Goal: Information Seeking & Learning: Learn about a topic

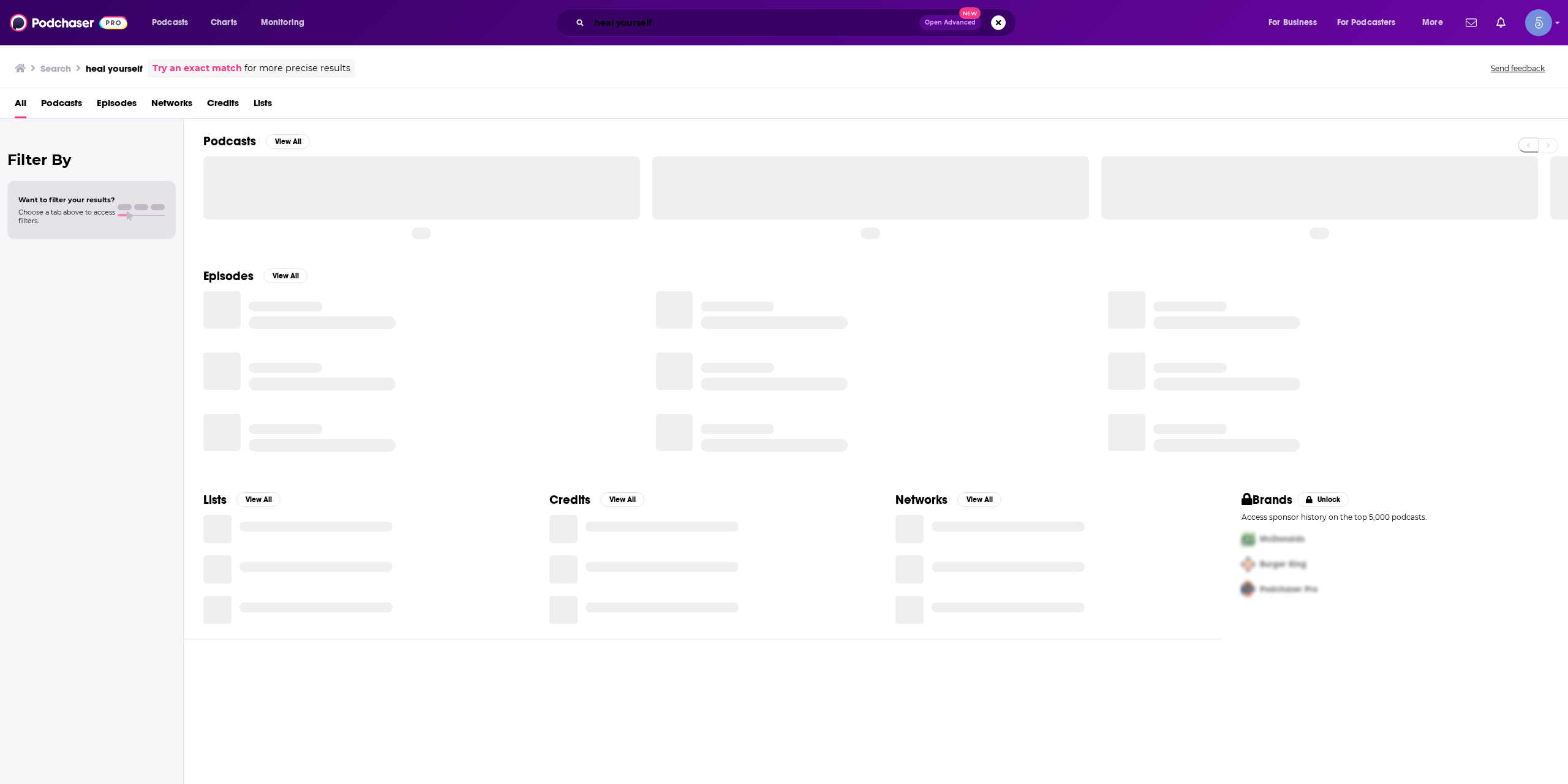
click at [650, 29] on input "heal yourself" at bounding box center [755, 23] width 330 height 20
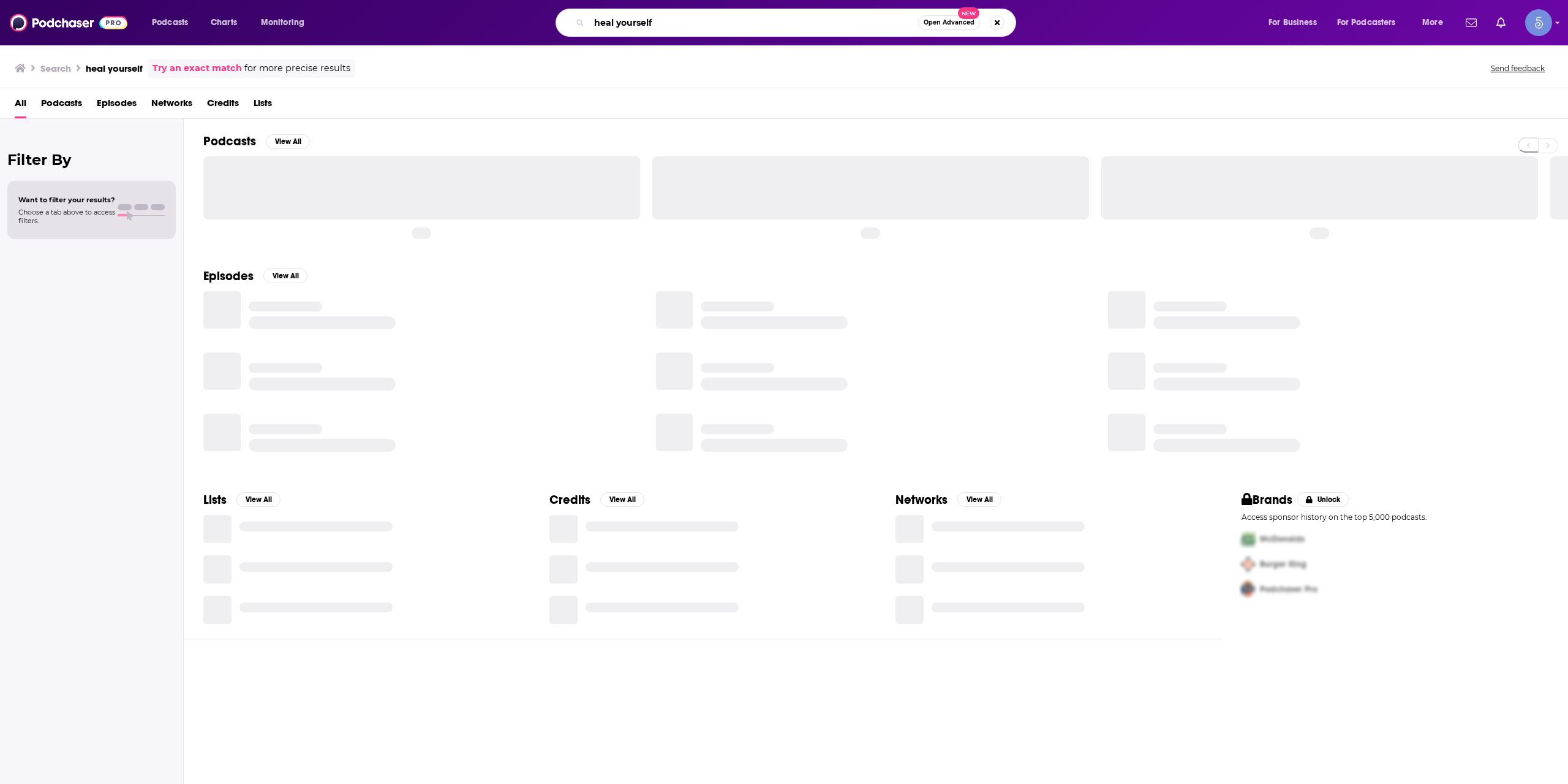
click at [650, 29] on input "heal yourself" at bounding box center [754, 23] width 329 height 20
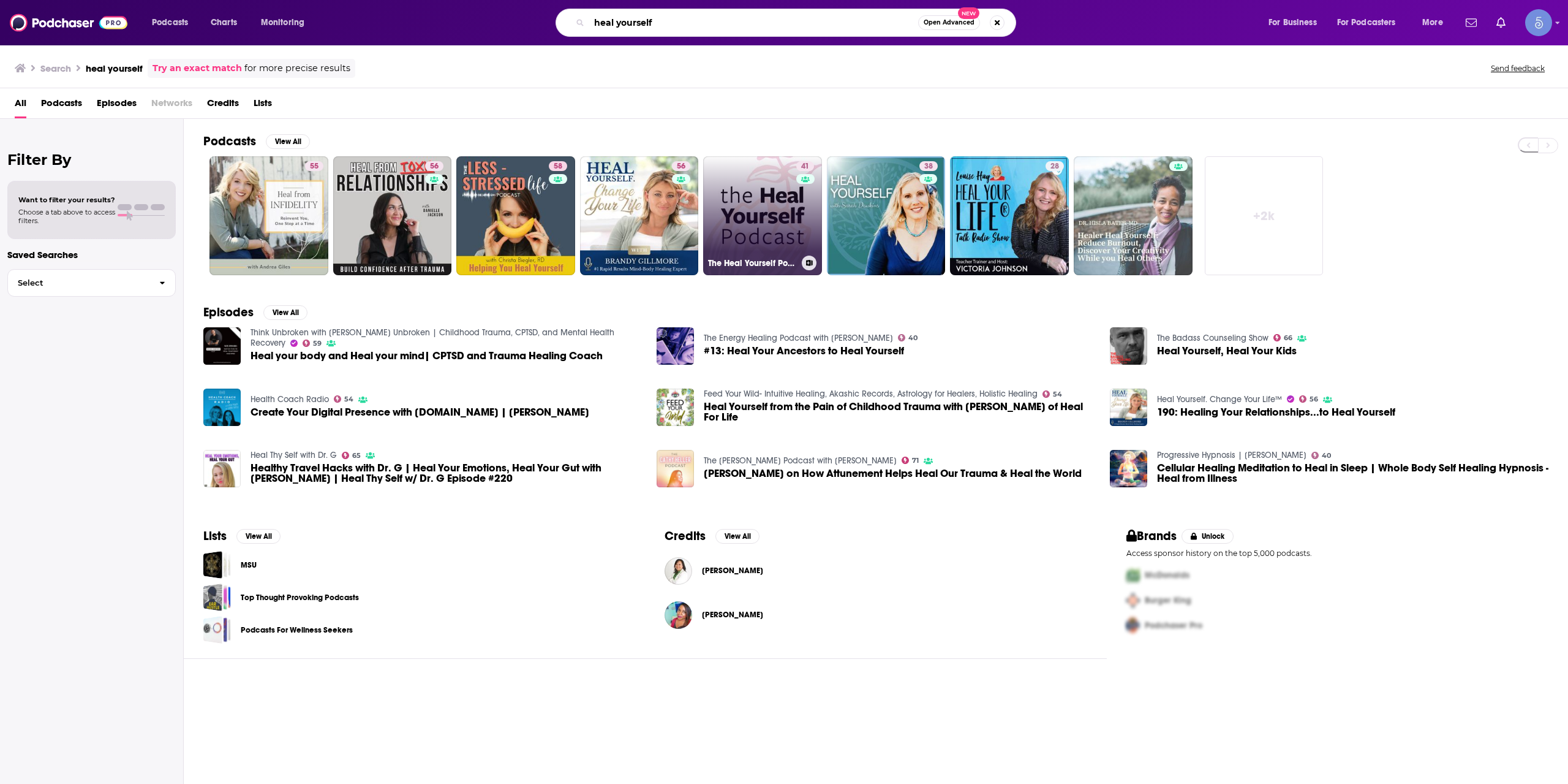
type input ","
type input "mmoa podcast"
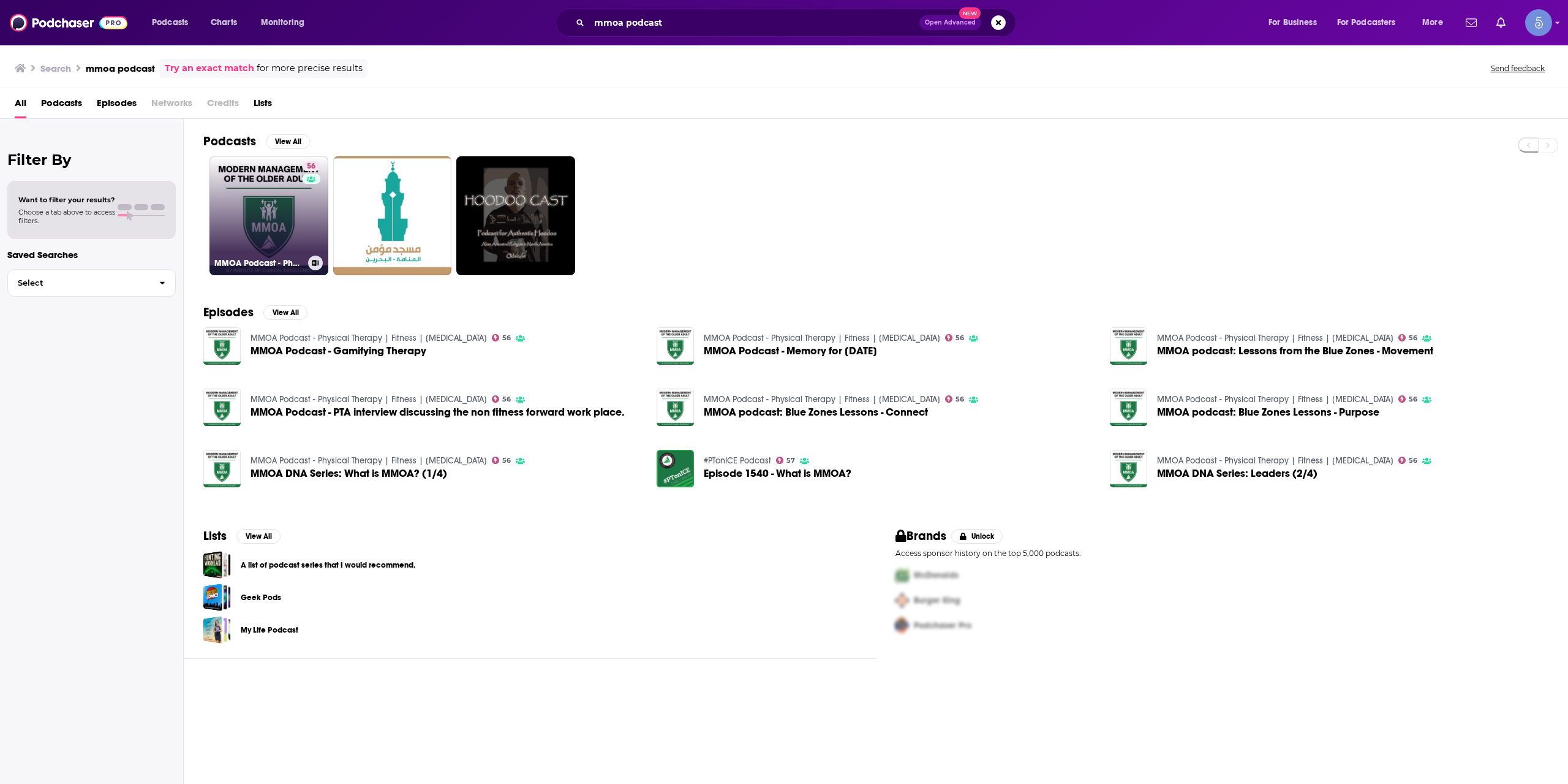
click at [277, 215] on link "56 MMOA Podcast - Physical Therapy | Fitness | [MEDICAL_DATA]" at bounding box center [269, 216] width 119 height 119
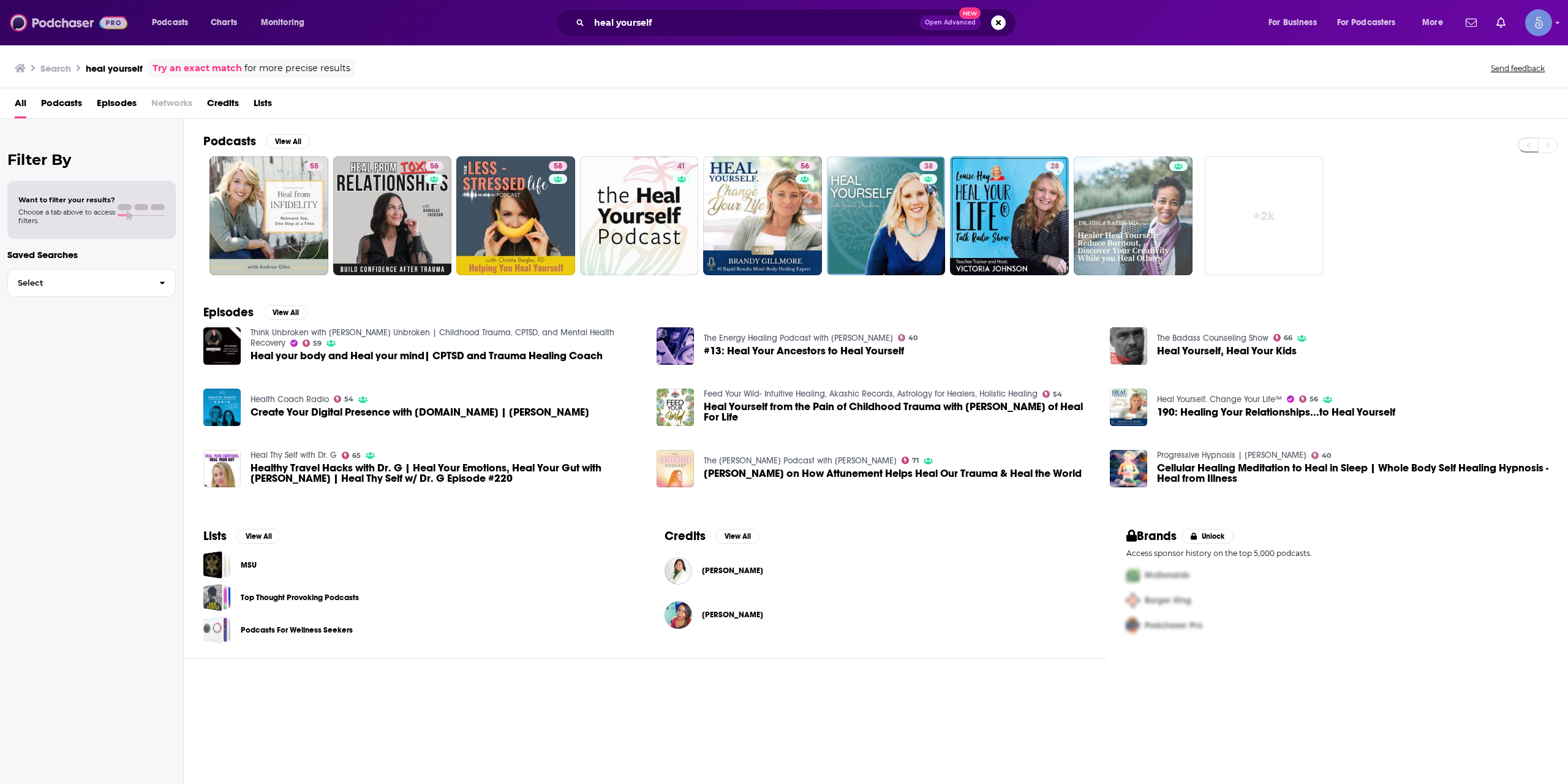
click at [81, 24] on img at bounding box center [68, 23] width 117 height 23
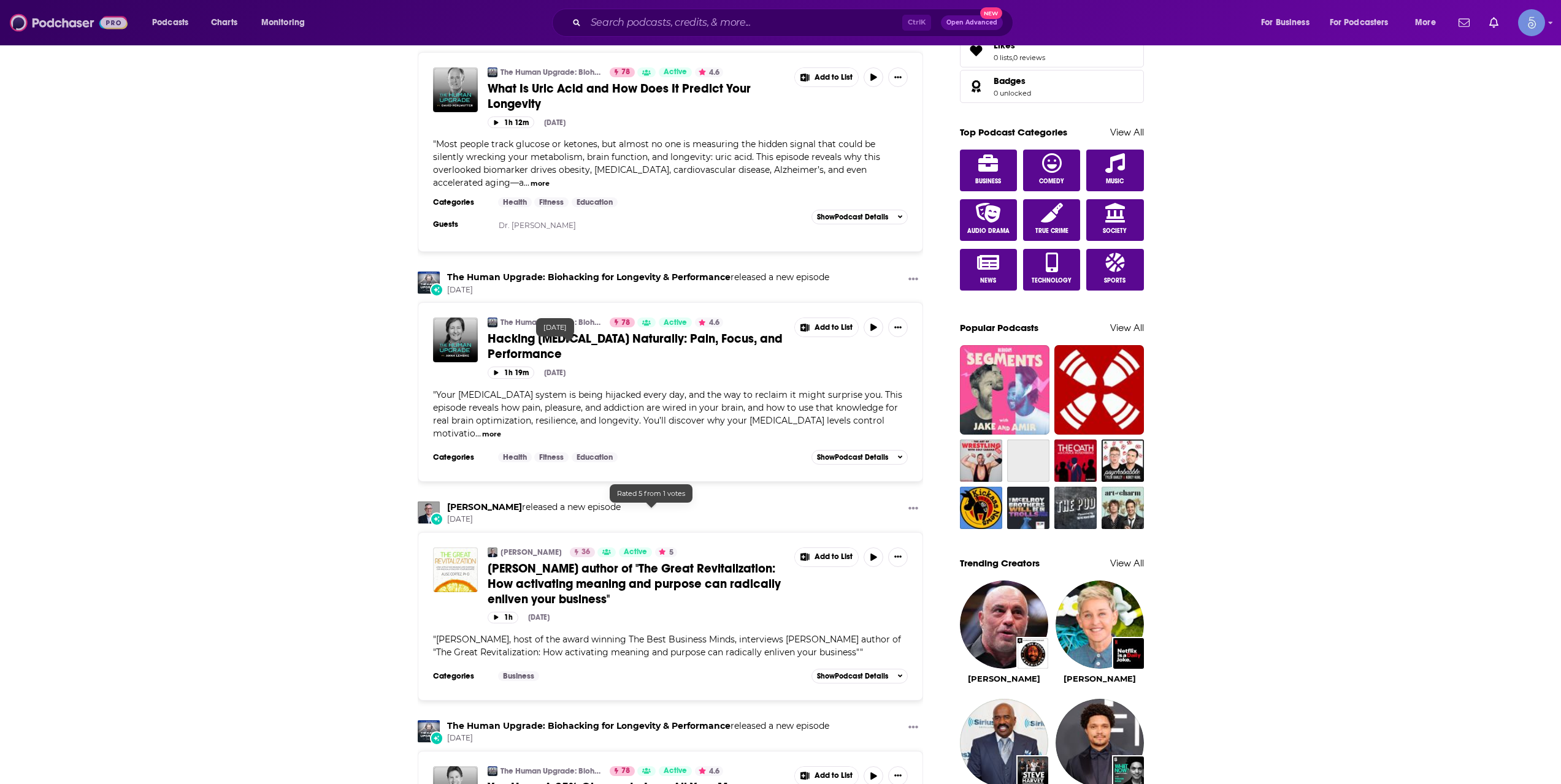
scroll to position [817, 0]
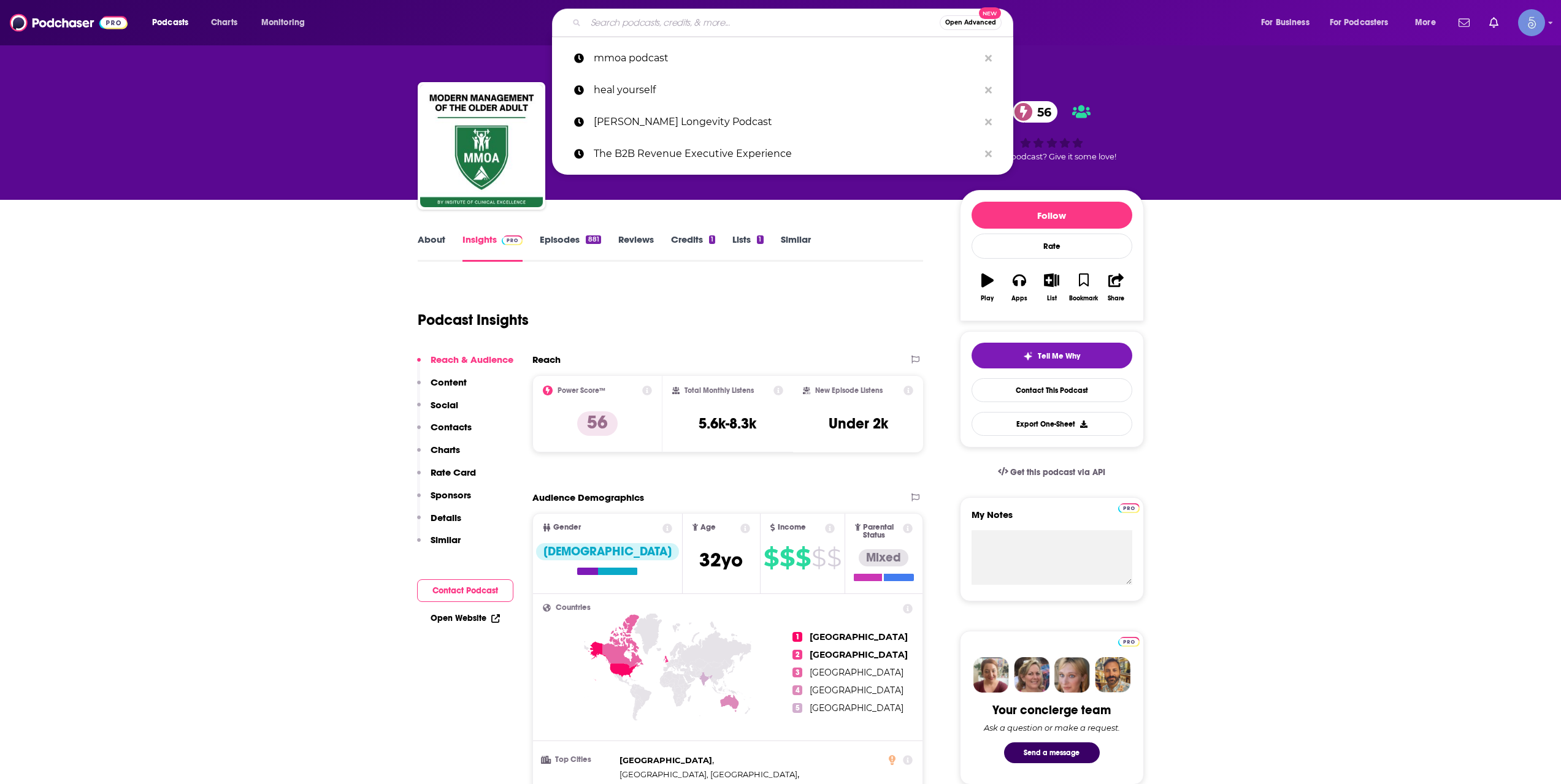
click at [709, 27] on input "Search podcasts, credits, & more..." at bounding box center [763, 23] width 353 height 20
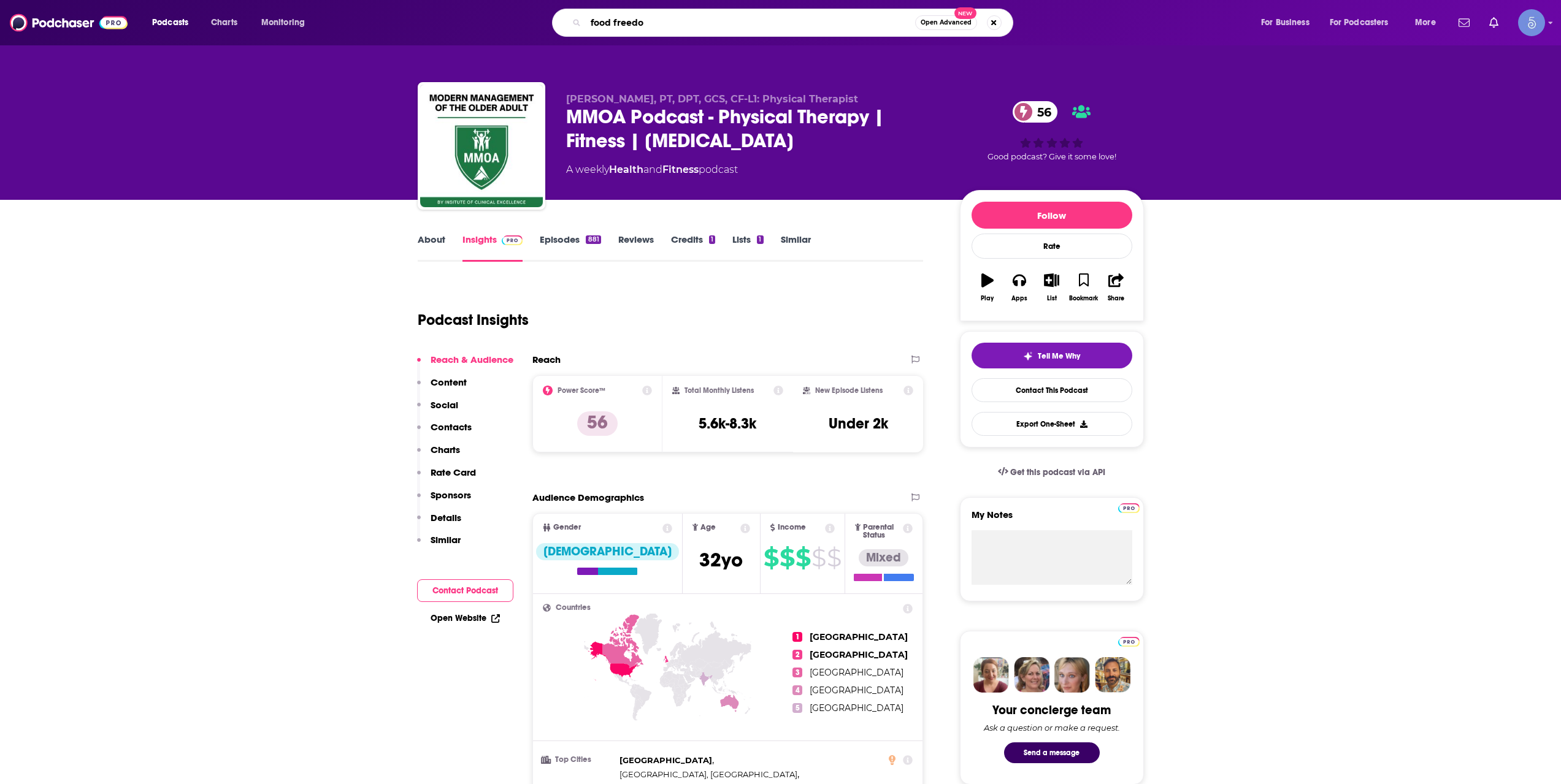
type input "food freedom"
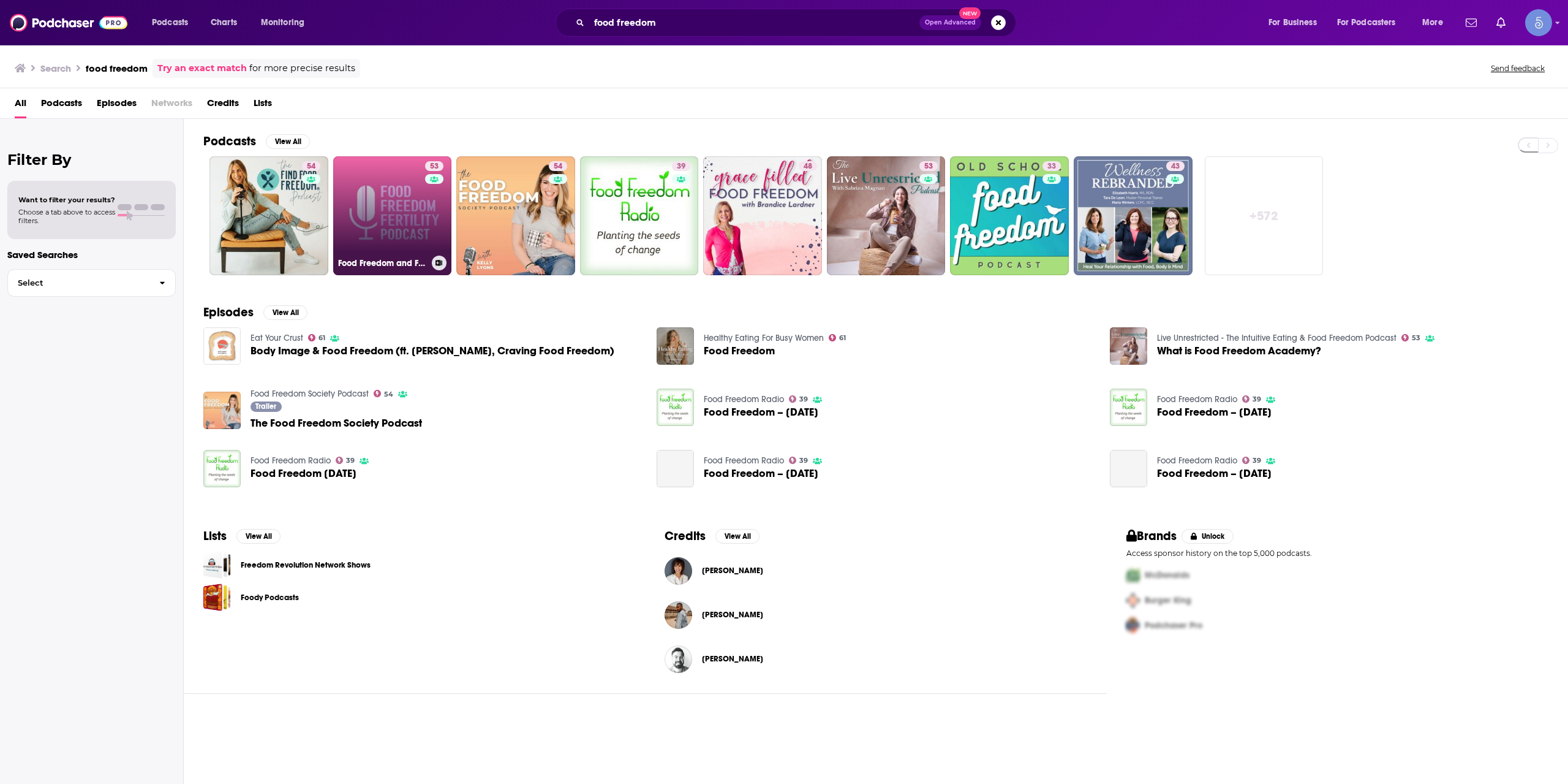
click at [423, 212] on link "53 Food Freedom and Fertility Podcast" at bounding box center [392, 216] width 119 height 119
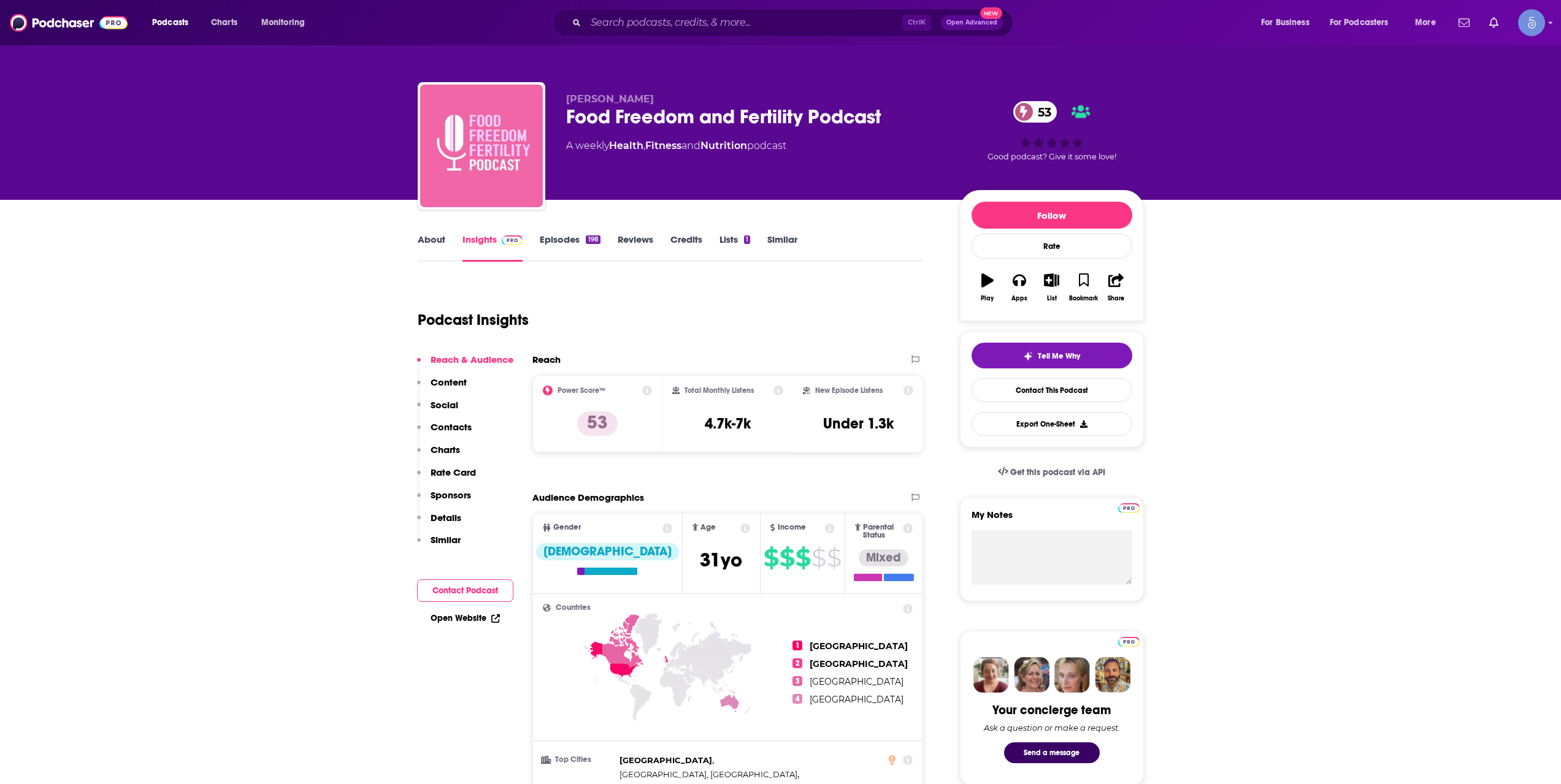
click at [426, 245] on link "About" at bounding box center [432, 247] width 28 height 28
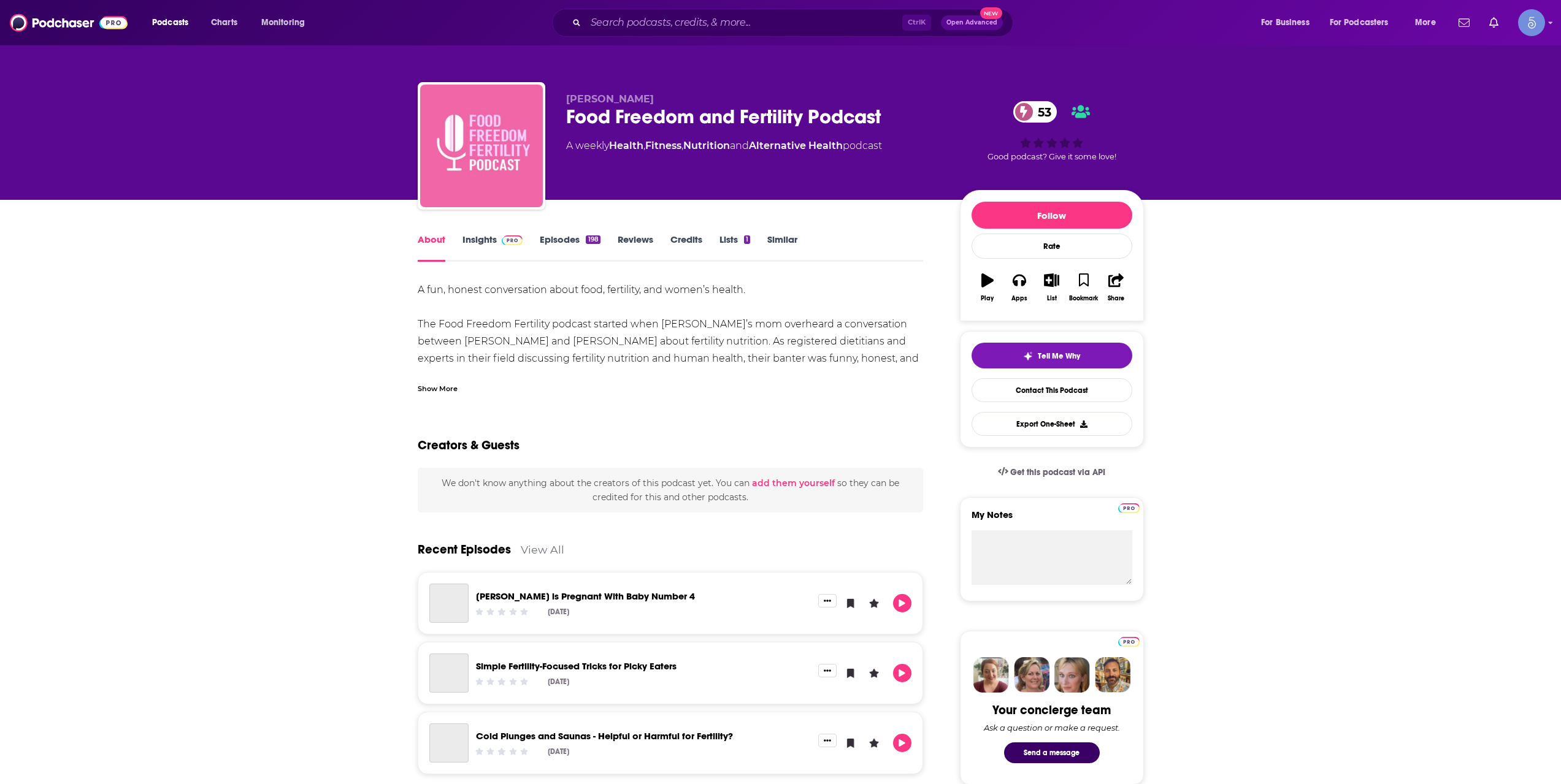
click at [433, 391] on div "Show More" at bounding box center [438, 387] width 40 height 11
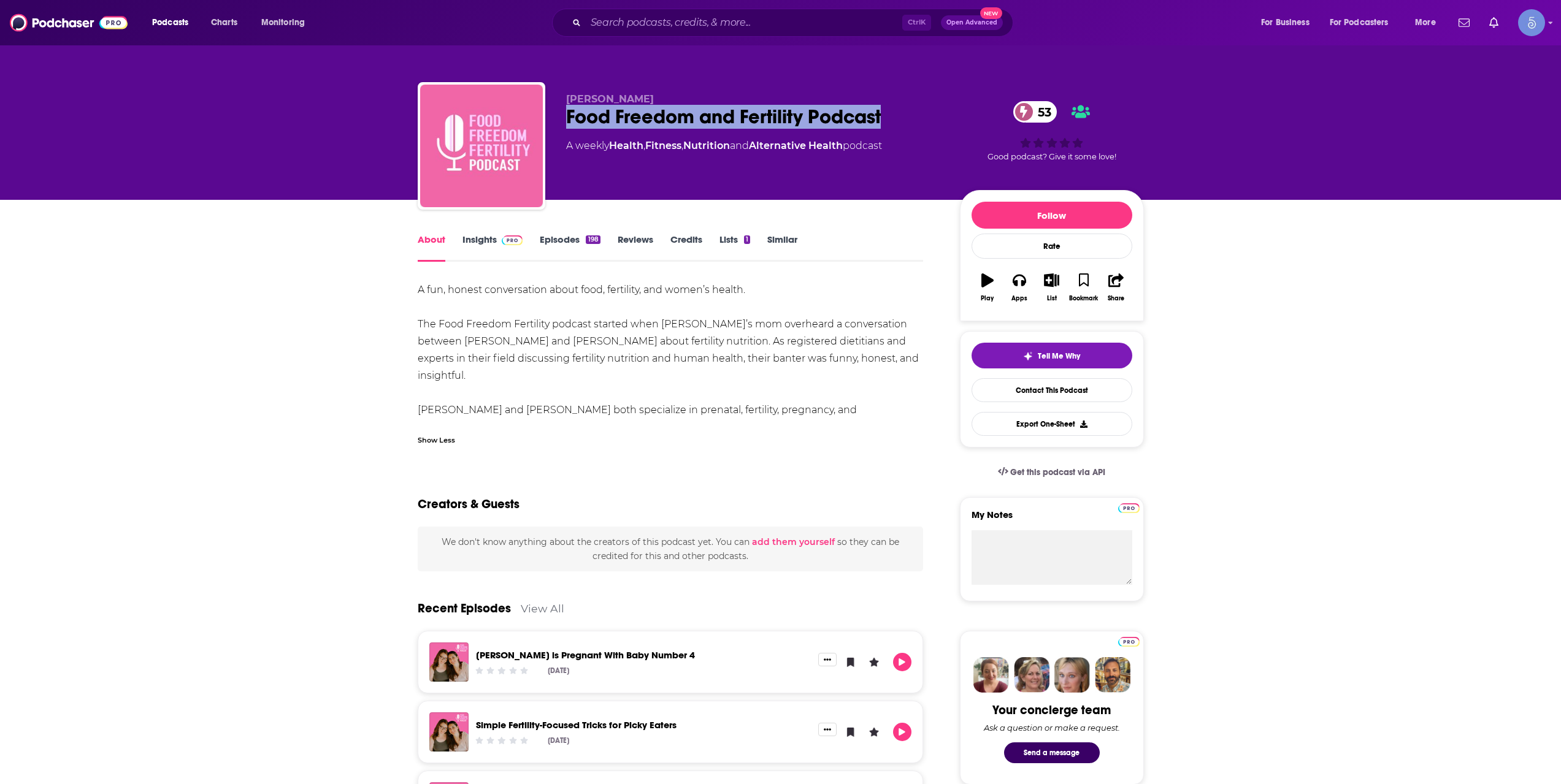
drag, startPoint x: 895, startPoint y: 111, endPoint x: 556, endPoint y: 111, distance: 339.0
click at [556, 111] on div "Caitlin Johnson Food Freedom and Fertility Podcast 53 A weekly Health , Fitness…" at bounding box center [781, 148] width 726 height 132
copy h1 "Food Freedom and Fertility Podcast"
